Goal: Information Seeking & Learning: Learn about a topic

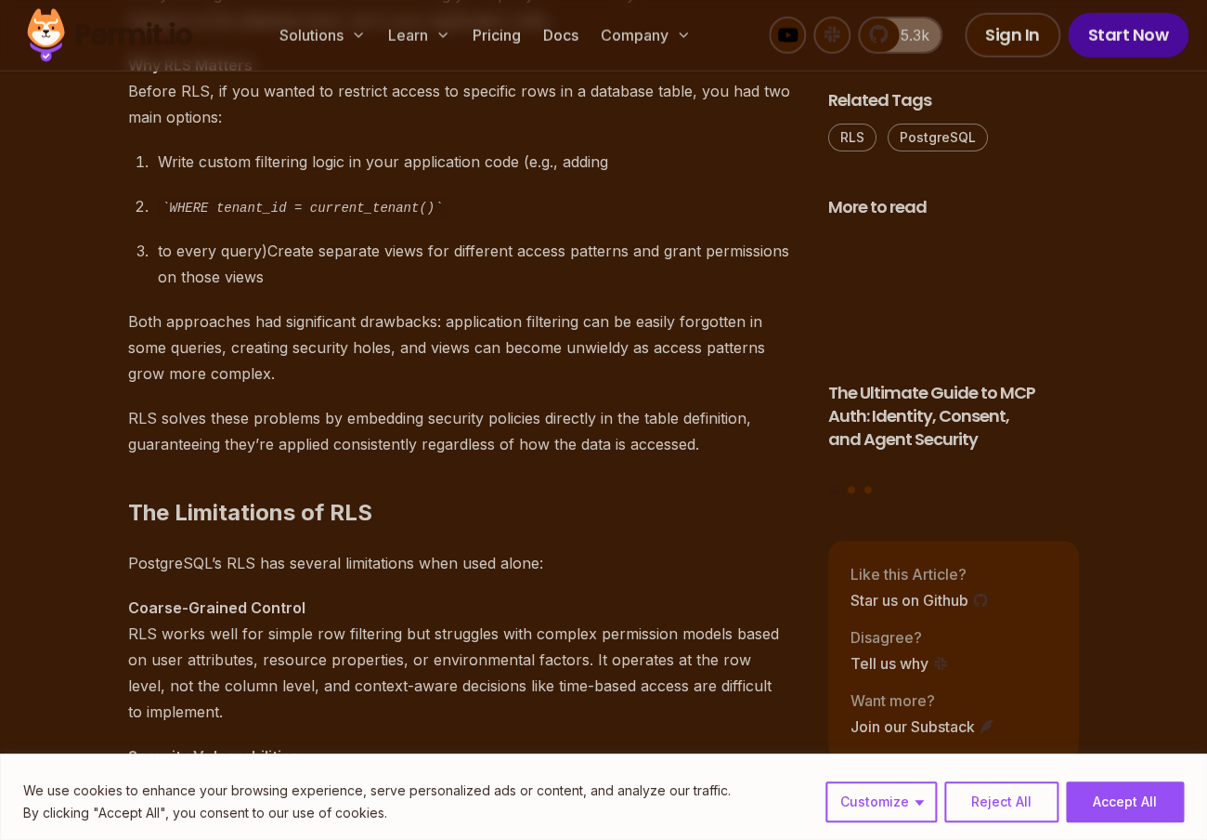
scroll to position [1691, 0]
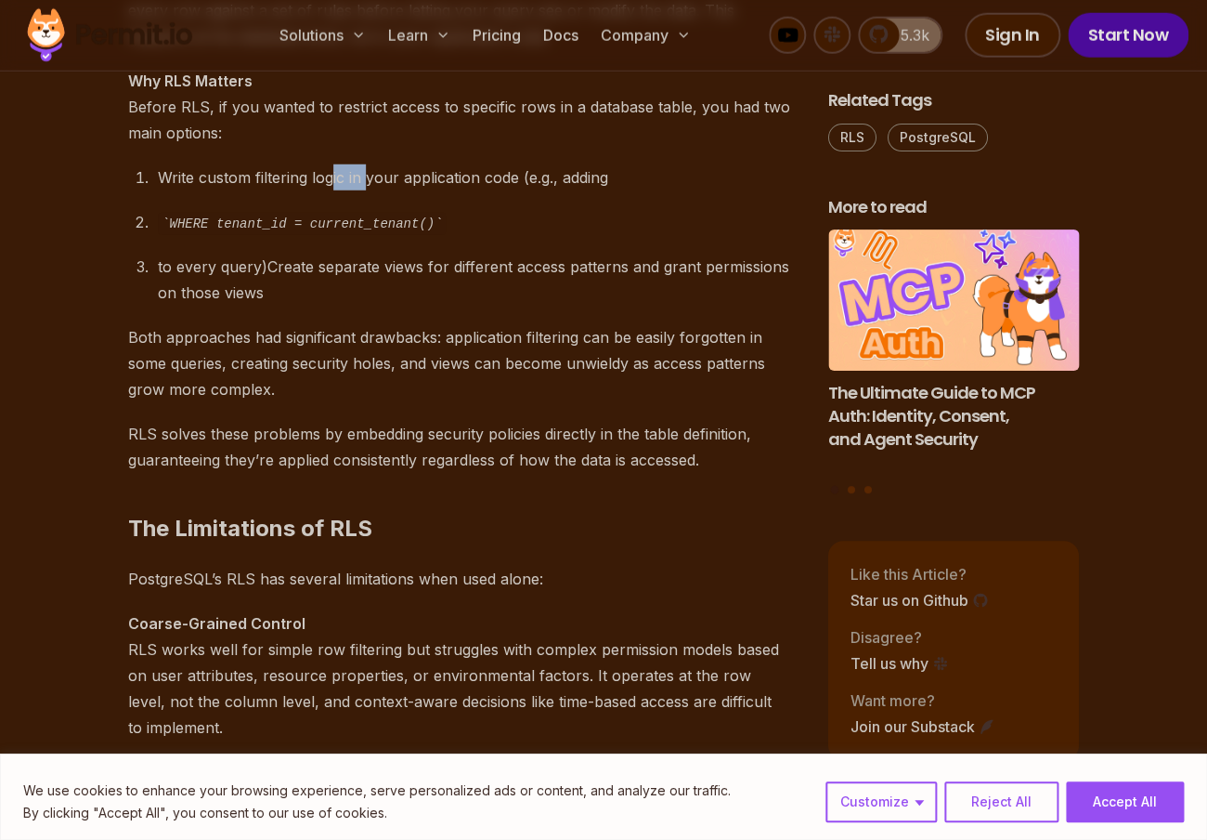
drag, startPoint x: 331, startPoint y: 183, endPoint x: 365, endPoint y: 183, distance: 34.4
click at [365, 183] on div "Write custom filtering logic in your application code (e.g., adding" at bounding box center [478, 177] width 641 height 26
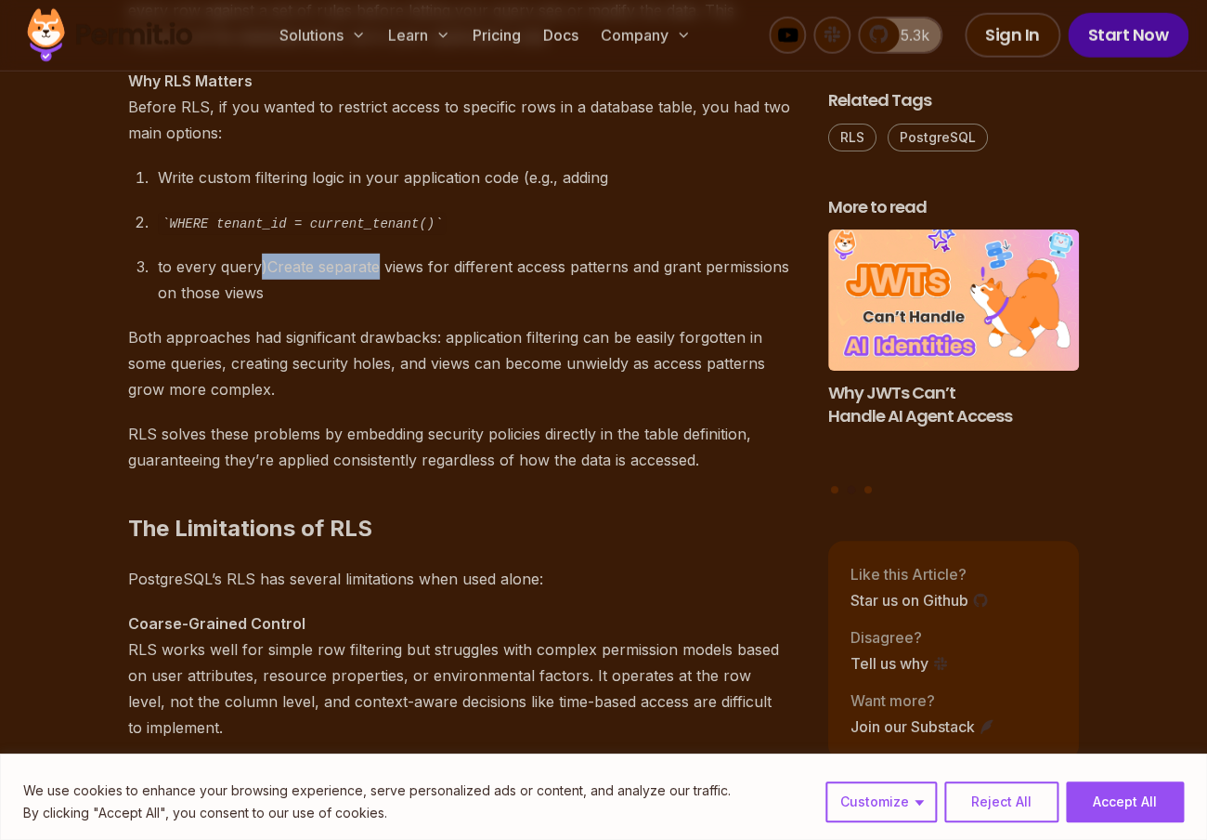
drag, startPoint x: 252, startPoint y: 258, endPoint x: 369, endPoint y: 258, distance: 117.0
click at [369, 258] on div "to every query)Create separate views for different access patterns and grant pe…" at bounding box center [478, 280] width 641 height 52
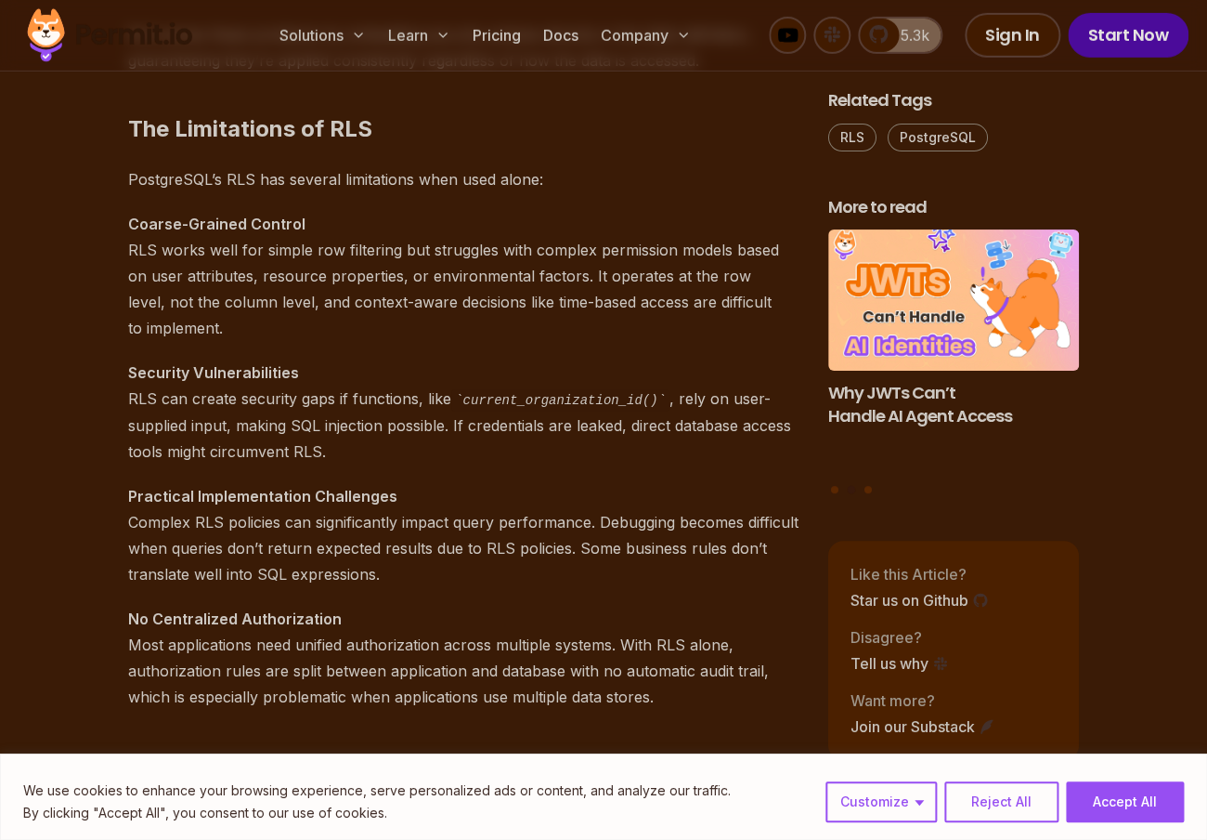
scroll to position [2112, 0]
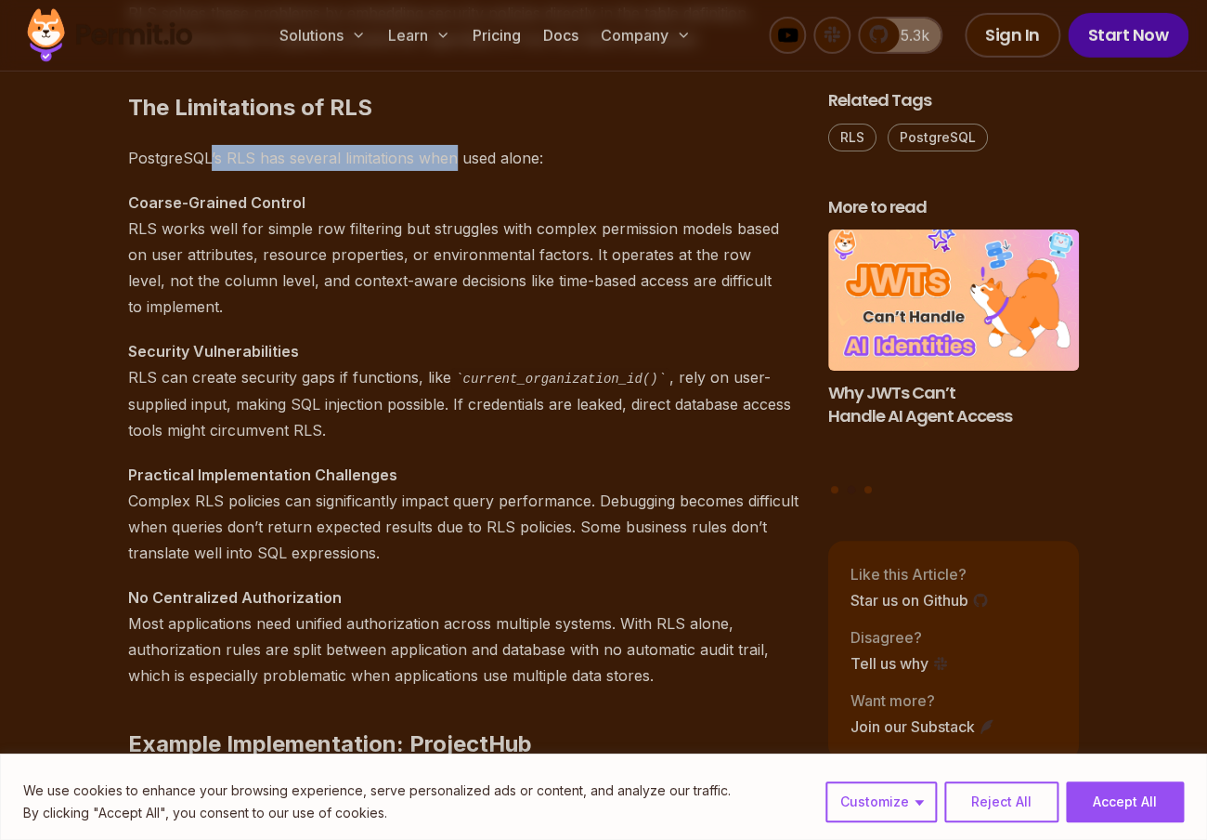
drag, startPoint x: 209, startPoint y: 152, endPoint x: 455, endPoint y: 157, distance: 246.2
click at [455, 157] on p "PostgreSQL’s RLS has several limitations when used alone:" at bounding box center [463, 158] width 671 height 26
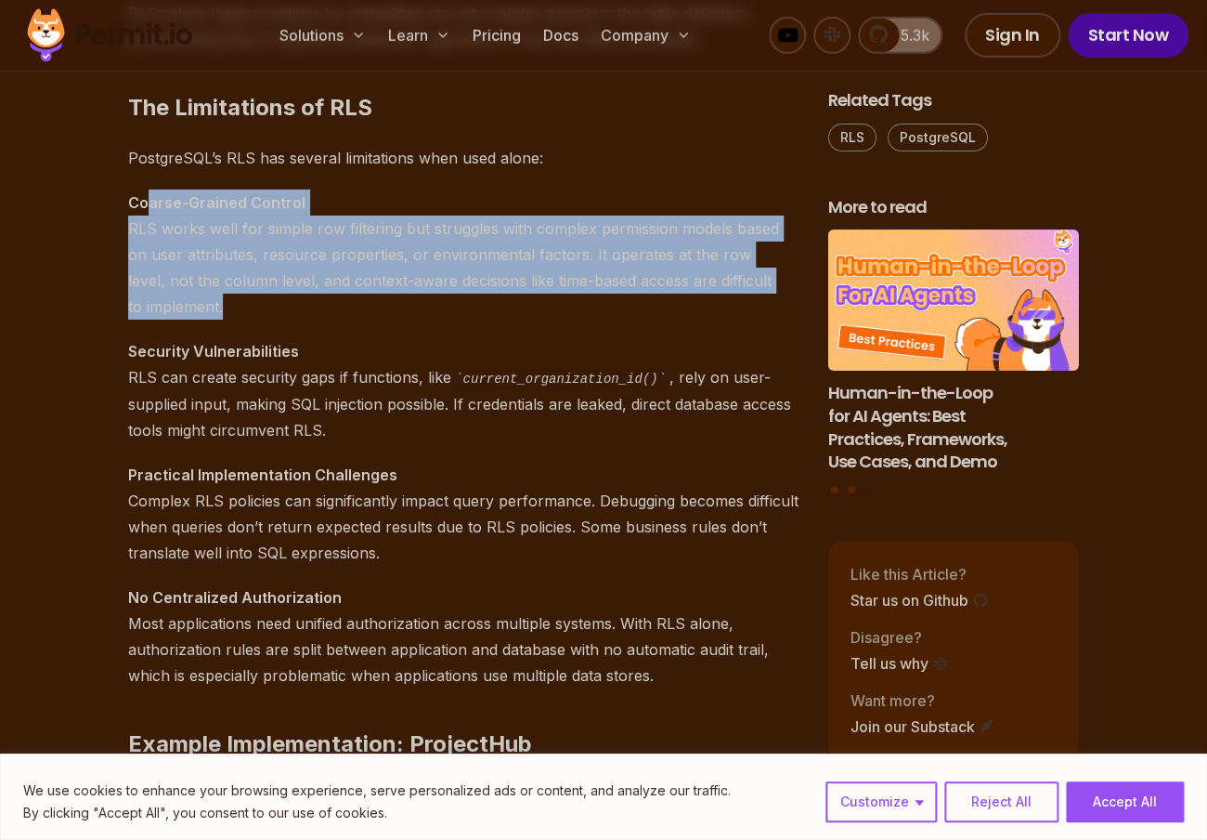
drag, startPoint x: 147, startPoint y: 200, endPoint x: 396, endPoint y: 296, distance: 267.0
click at [396, 296] on p "Coarse-Grained Control RLS works well for simple row filtering but struggles wi…" at bounding box center [463, 254] width 671 height 130
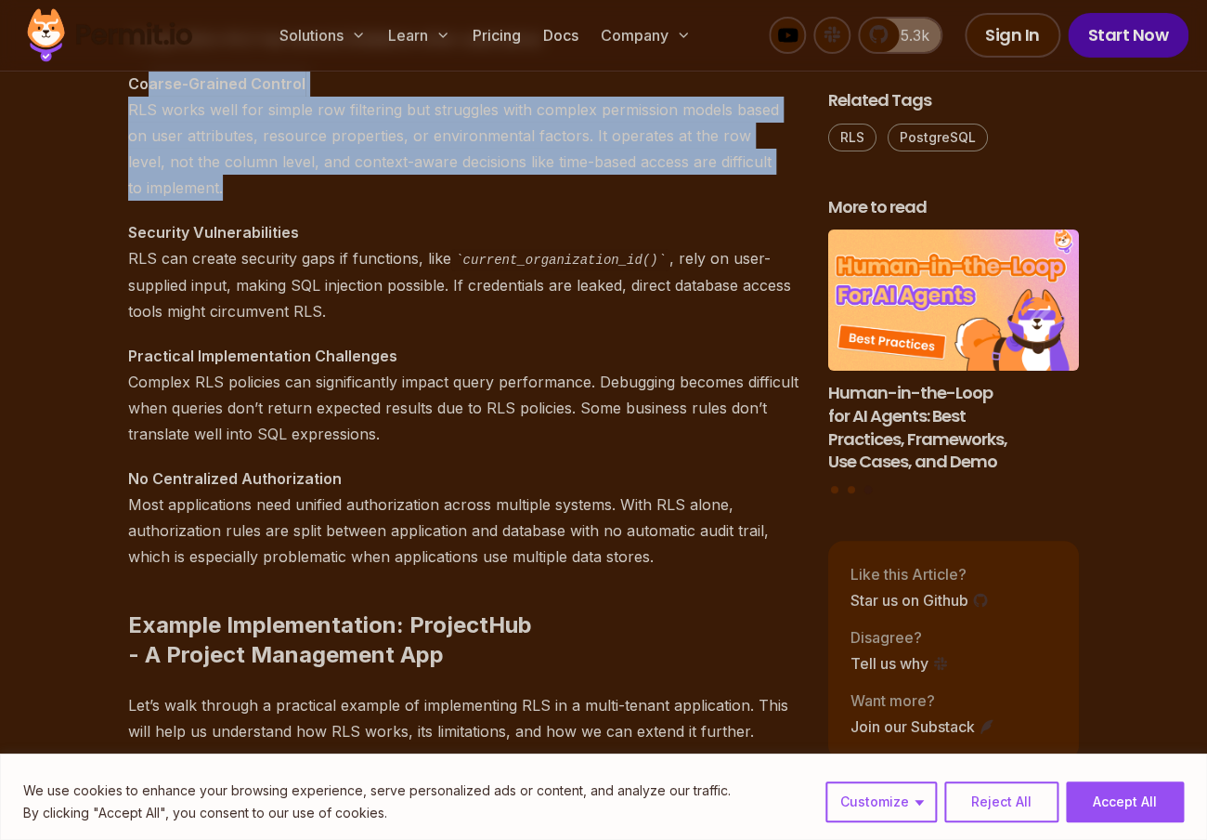
scroll to position [2189, 0]
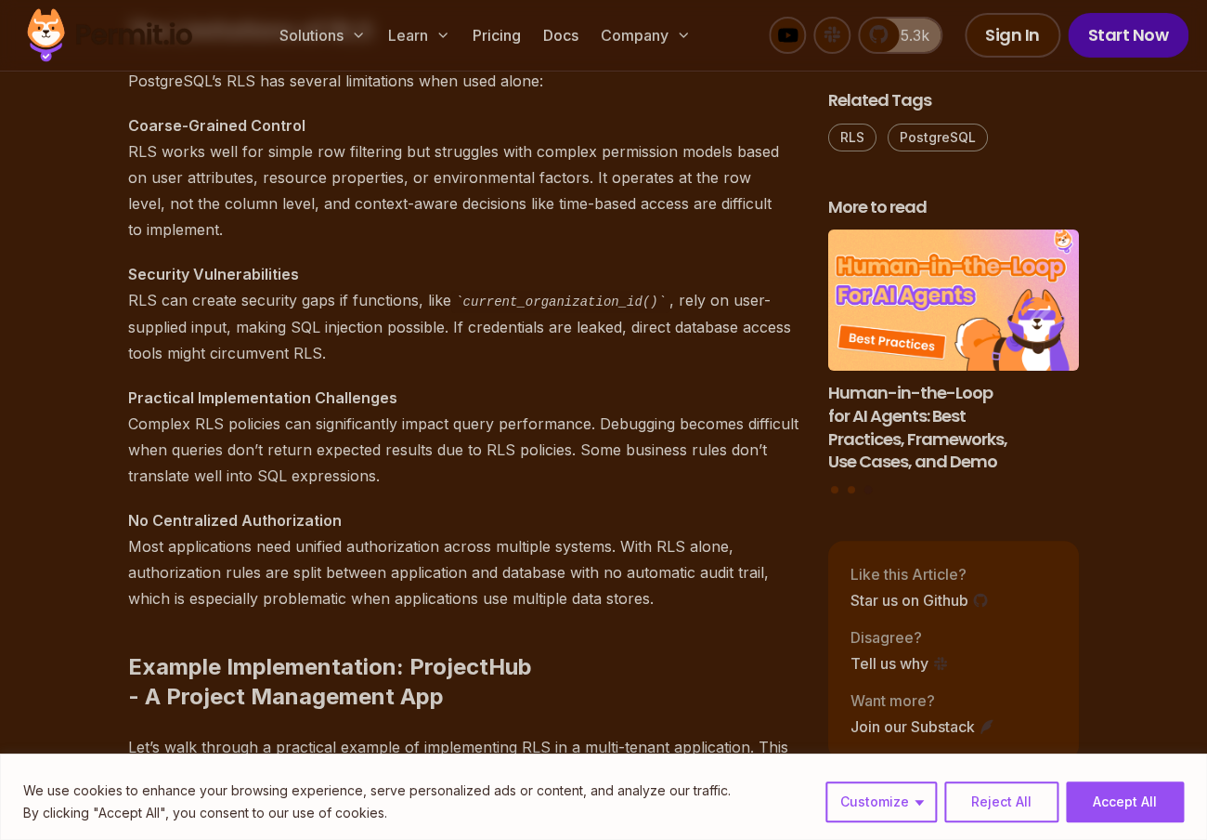
click at [396, 296] on p "Security Vulnerabilities RLS can create security gaps if functions, like curren…" at bounding box center [463, 313] width 671 height 105
drag, startPoint x: 136, startPoint y: 293, endPoint x: 412, endPoint y: 302, distance: 276.9
click at [412, 302] on p "Security Vulnerabilities RLS can create security gaps if functions, like curren…" at bounding box center [463, 313] width 671 height 105
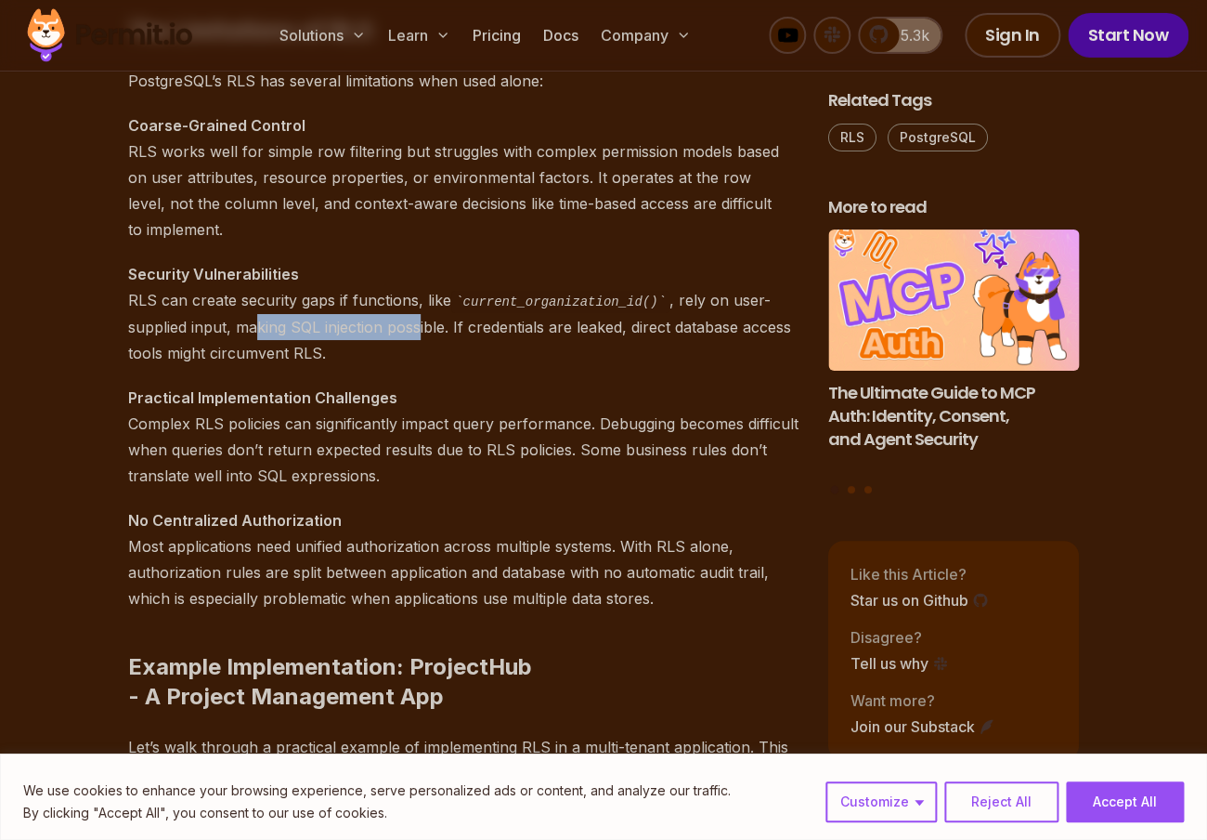
drag, startPoint x: 247, startPoint y: 317, endPoint x: 414, endPoint y: 321, distance: 167.3
click at [414, 321] on p "Security Vulnerabilities RLS can create security gaps if functions, like curren…" at bounding box center [463, 313] width 671 height 105
click at [487, 338] on p "Security Vulnerabilities RLS can create security gaps if functions, like curren…" at bounding box center [463, 313] width 671 height 105
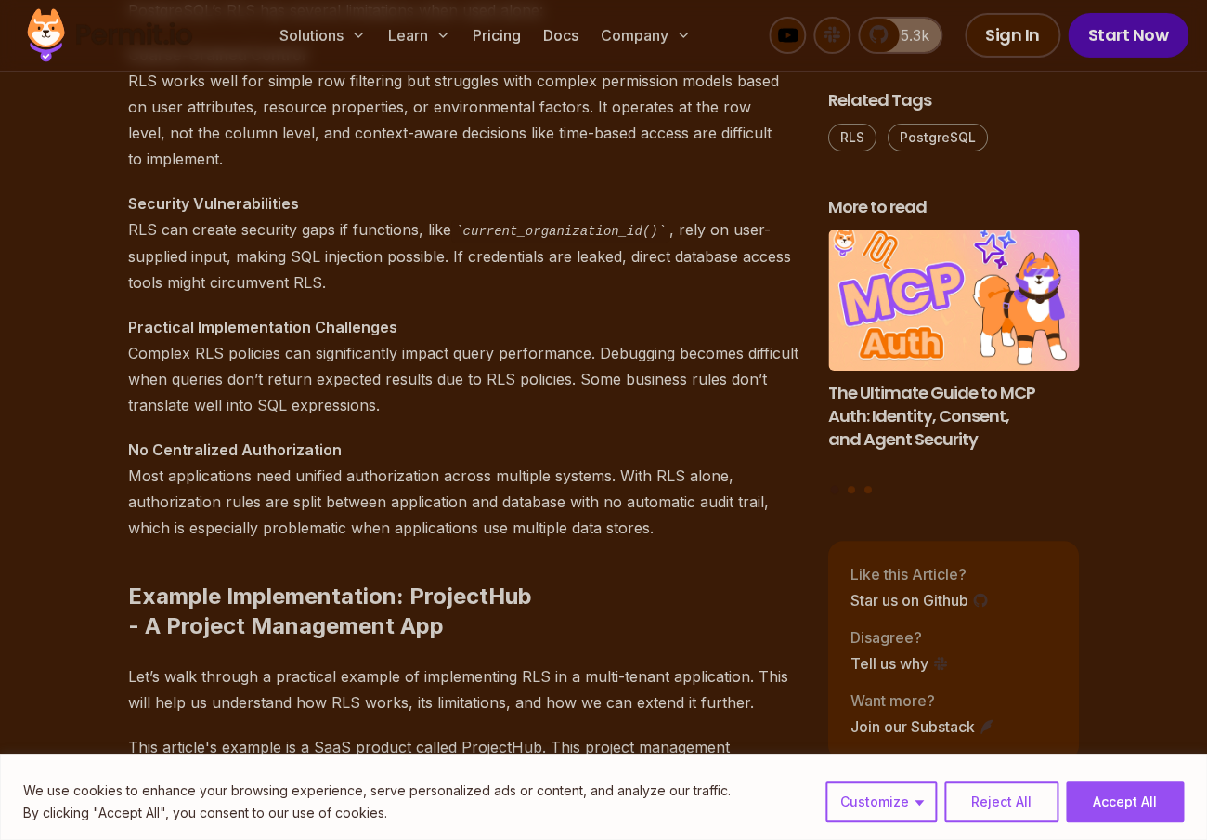
scroll to position [2264, 0]
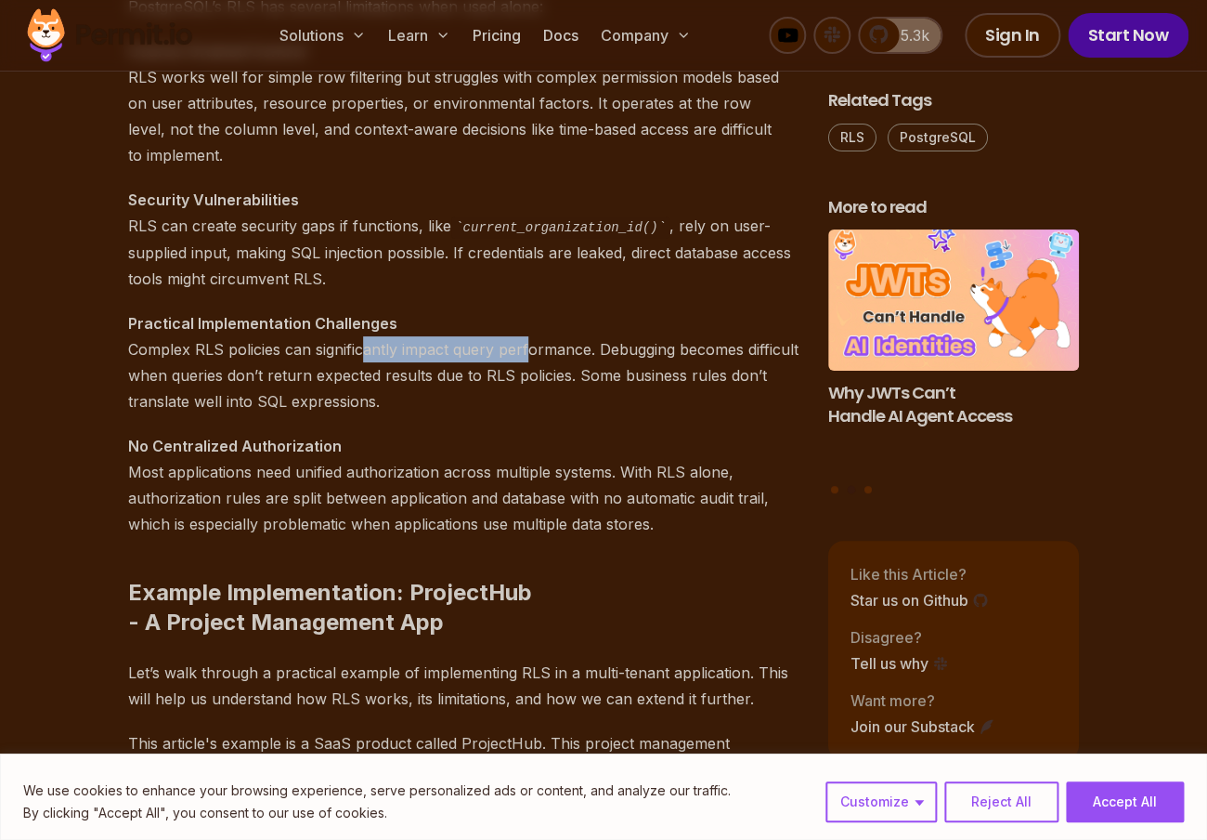
drag, startPoint x: 362, startPoint y: 354, endPoint x: 528, endPoint y: 346, distance: 166.5
click at [528, 346] on p "Practical Implementation Challenges Complex RLS policies can significantly impa…" at bounding box center [463, 362] width 671 height 104
click at [528, 392] on p "Practical Implementation Challenges Complex RLS policies can significantly impa…" at bounding box center [463, 362] width 671 height 104
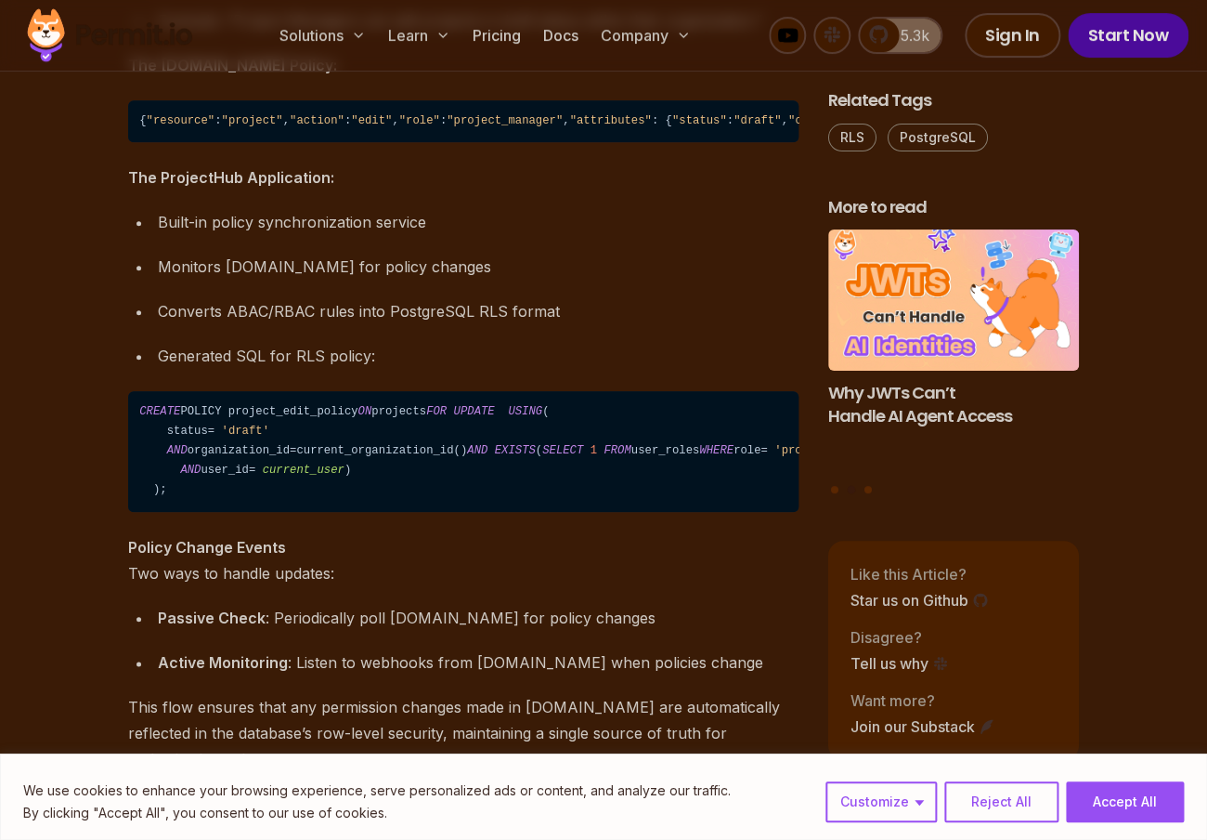
scroll to position [7497, 0]
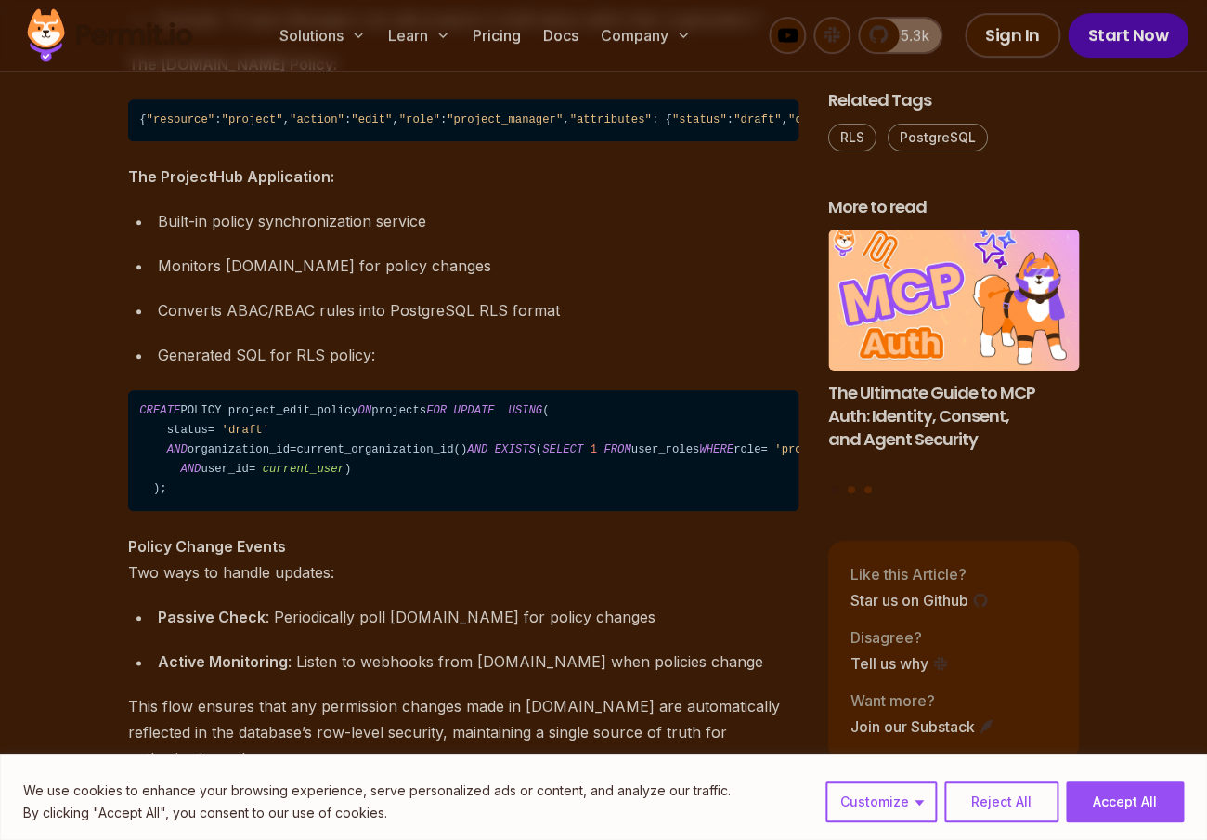
click at [531, 363] on ul "Built-in policy synchronization service Monitors [DOMAIN_NAME] for policy chang…" at bounding box center [463, 288] width 671 height 160
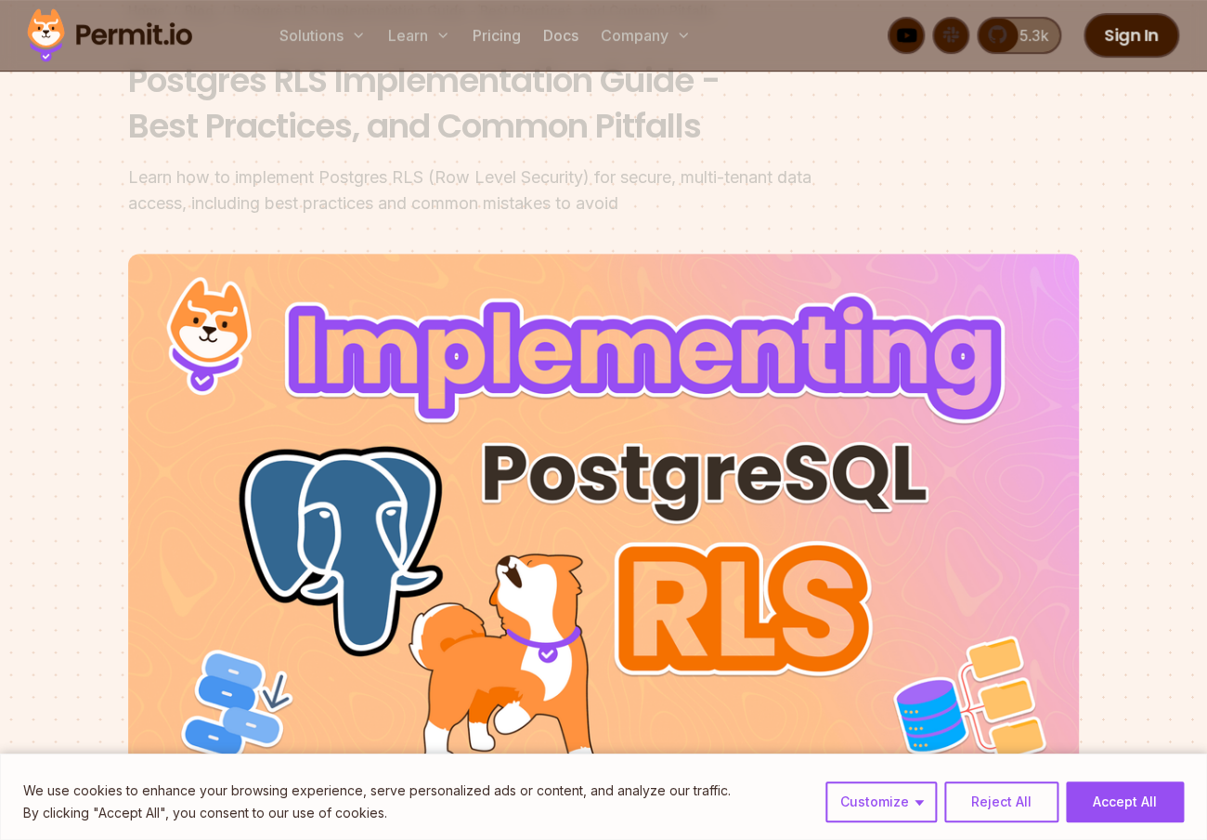
scroll to position [158, 0]
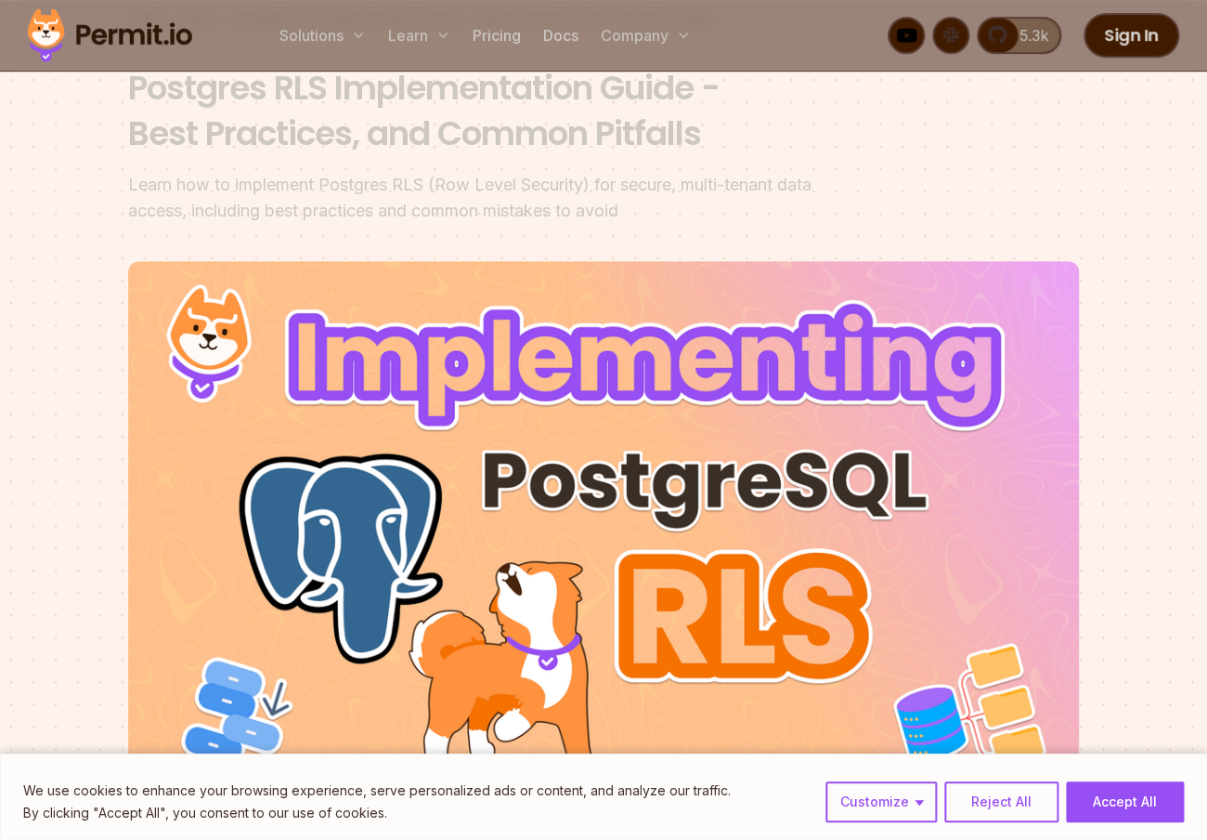
click at [575, 343] on img at bounding box center [603, 528] width 951 height 535
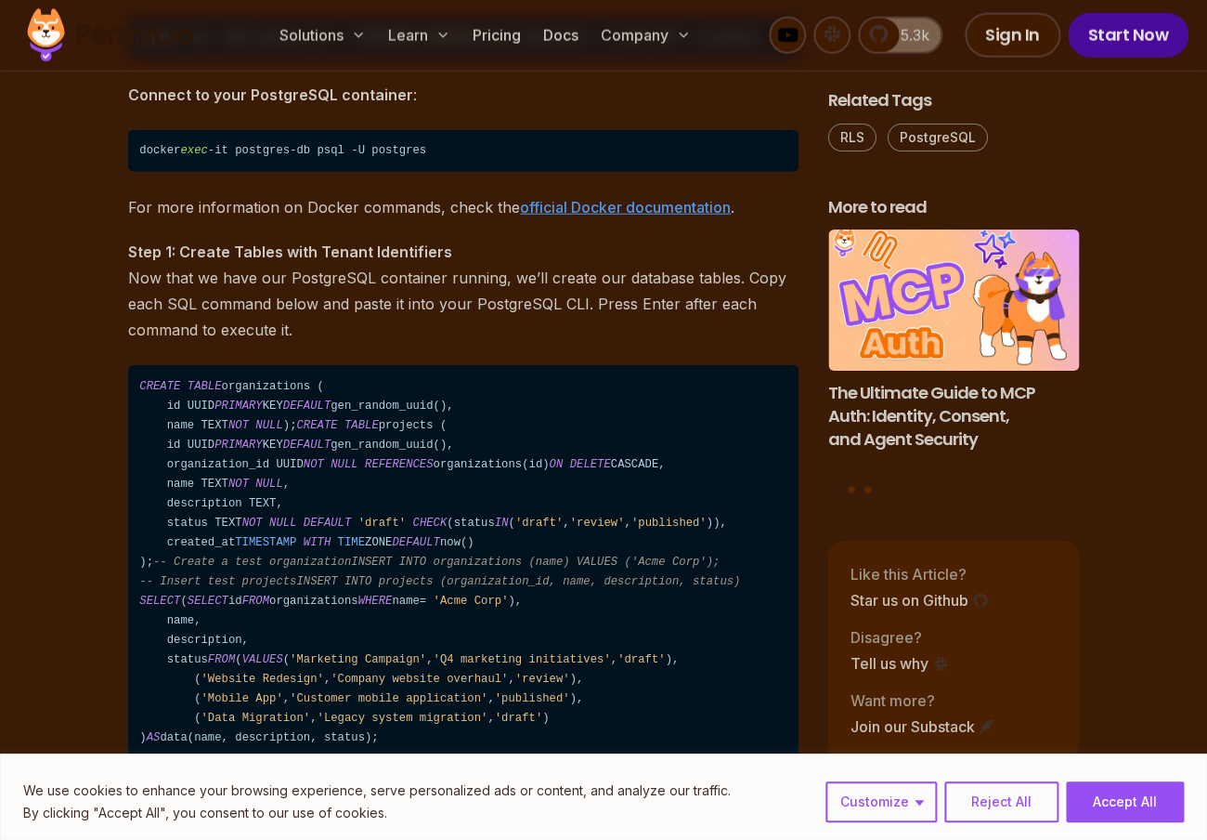
scroll to position [3936, 0]
